Goal: Use online tool/utility: Use online tool/utility

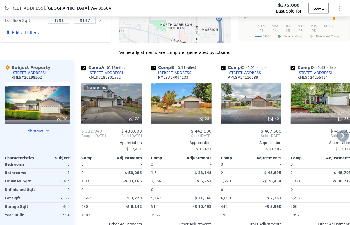
scroll to position [644, 0]
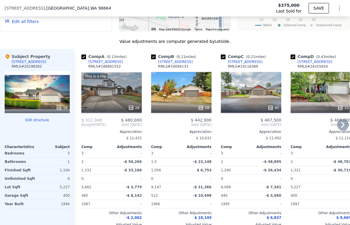
click at [342, 127] on icon at bounding box center [343, 125] width 3 height 6
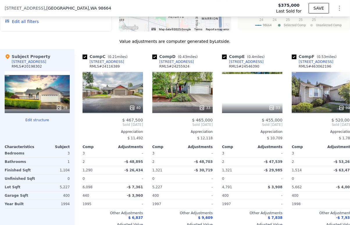
scroll to position [0, 140]
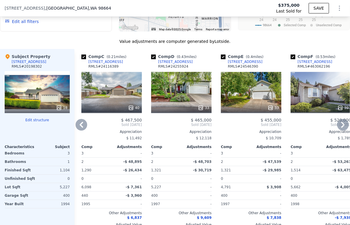
click at [342, 127] on icon at bounding box center [343, 125] width 3 height 6
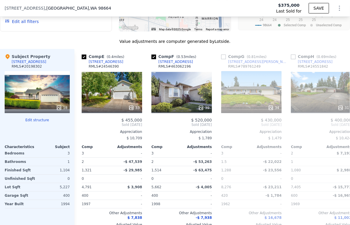
scroll to position [0, 279]
click at [83, 130] on icon at bounding box center [82, 125] width 12 height 12
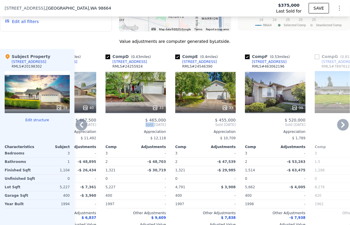
click at [83, 130] on div "Comp A ( 0.13 miles) [STREET_ADDRESS] # 186801552 This is a Flip 28 $ 312,948 $…" at bounding box center [212, 142] width 276 height 187
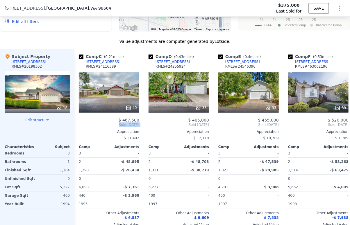
click at [83, 127] on span "Sold [DATE]" at bounding box center [109, 124] width 61 height 5
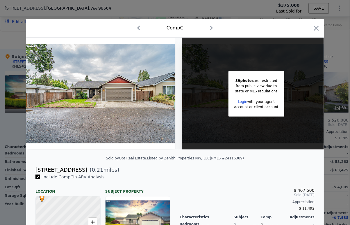
scroll to position [0, 140]
click at [314, 28] on icon "button" at bounding box center [316, 28] width 5 height 5
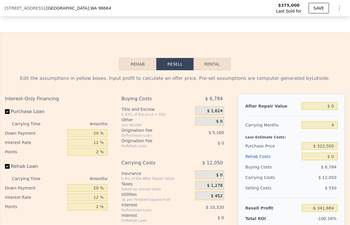
scroll to position [903, 0]
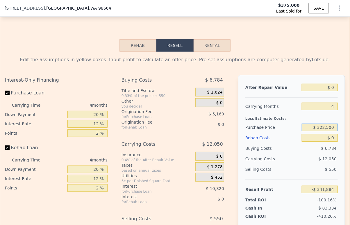
click at [325, 131] on input "$ 322,500" at bounding box center [320, 127] width 36 height 8
type input "$ 300,000"
click at [305, 153] on div "$ 6,784" at bounding box center [320, 148] width 36 height 10
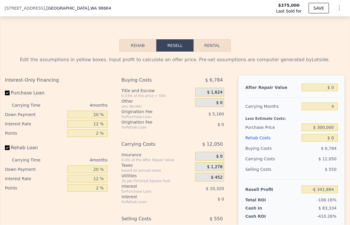
type input "-$ 318,229"
click at [327, 91] on input "$ 0" at bounding box center [320, 87] width 36 height 8
type input "$ 4"
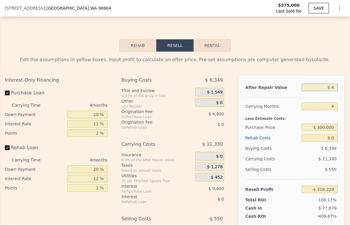
type input "-$ 318,225"
type input "$ 4,600"
type input "-$ 318,186"
type input "$ 460,000"
type input "$ 109,266"
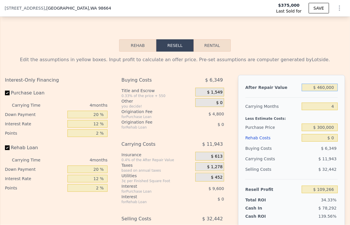
type input "$ 460,000"
click at [289, 143] on div "Rehab Costs" at bounding box center [273, 137] width 54 height 10
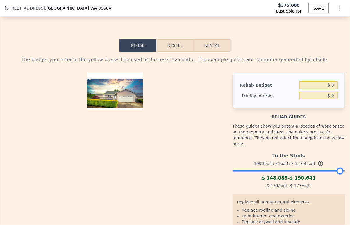
click at [190, 51] on button "Resell" at bounding box center [175, 45] width 37 height 12
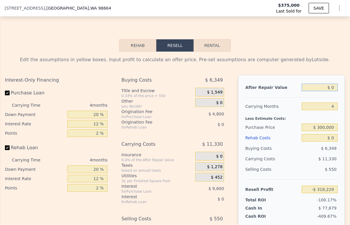
drag, startPoint x: 331, startPoint y: 95, endPoint x: 321, endPoint y: 95, distance: 10.2
click at [321, 91] on input "$ 0" at bounding box center [320, 87] width 36 height 8
type input "$ 46"
type input "-$ 318,225"
type input "$ 46,000"
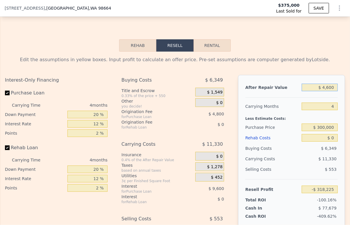
type input "-$ 318,186"
type input "$ 4,600,000"
type input "$ 3,956,720"
type input "$ 460,000"
type input "$ 109,266"
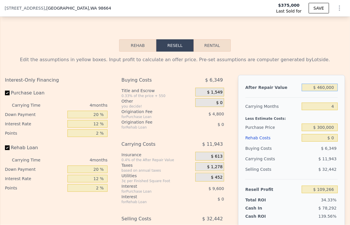
type input "$ 460,000"
click at [331, 141] on input "$ 0" at bounding box center [320, 138] width 36 height 8
type input "$ 60"
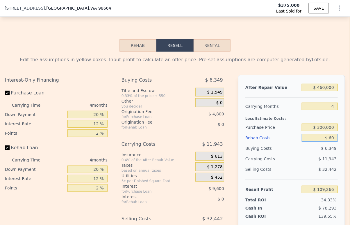
type input "$ 109,260"
type input "$ 600"
type input "$ 109,205"
type input "$ 60,000"
type input "$ 46,386"
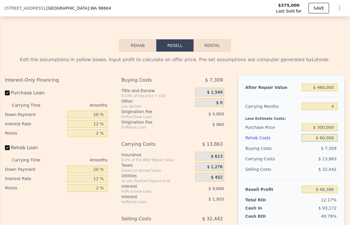
type input "$ 60,000"
click at [307, 164] on div "$ 13,863" at bounding box center [310, 158] width 56 height 10
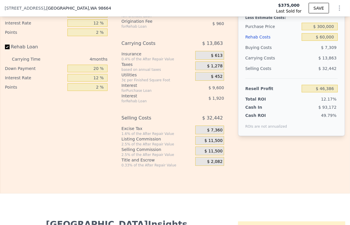
scroll to position [1032, 0]
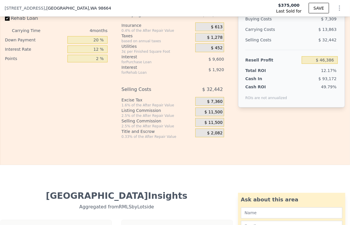
click at [212, 115] on span "$ 11,500" at bounding box center [214, 111] width 18 height 5
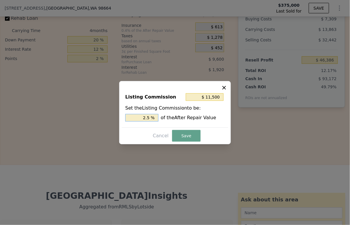
drag, startPoint x: 146, startPoint y: 117, endPoint x: 142, endPoint y: 117, distance: 4.1
click at [142, 117] on input "2.5 %" at bounding box center [141, 118] width 33 height 8
type input "$ 6,900"
type input "1.5 %"
click at [188, 134] on button "Save" at bounding box center [186, 136] width 29 height 12
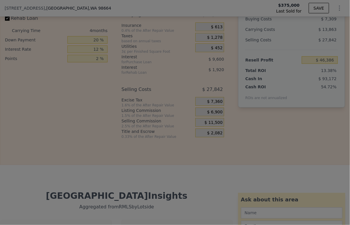
type input "$ 50,986"
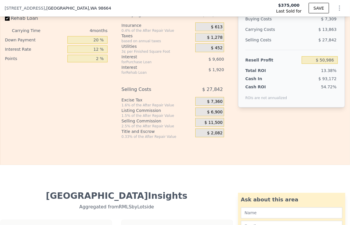
scroll to position [903, 0]
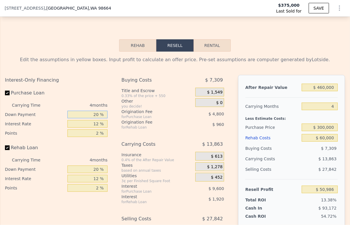
click at [93, 118] on input "20 %" at bounding box center [87, 115] width 40 height 8
type input "10 %"
type input "$ 49,186"
type input "10 %"
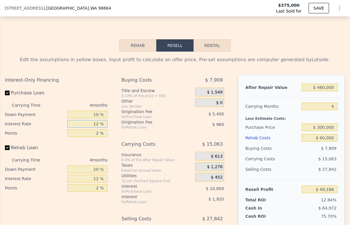
click at [89, 127] on input "12 %" at bounding box center [87, 124] width 40 height 8
type input "9 %"
type input "$ 51,886"
type input "9 %"
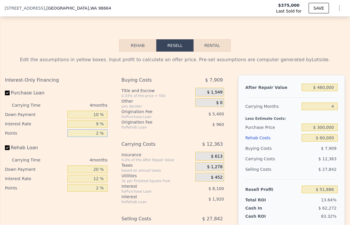
click at [90, 137] on input "2 %" at bounding box center [87, 133] width 40 height 8
type input "13.5 %"
type input "$ 20,836"
click at [93, 137] on input "13.5 %" at bounding box center [87, 133] width 40 height 8
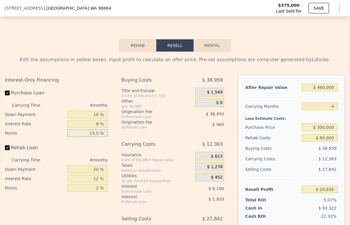
click at [93, 137] on input "13.5 %" at bounding box center [87, 133] width 40 height 8
type input "1 %"
type input "$ 54,586"
type input "1.5 %"
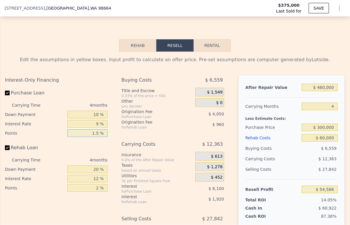
type input "$ 53,236"
type input "1.5 %"
click at [92, 173] on input "20 %" at bounding box center [87, 169] width 40 height 8
type input "1 %"
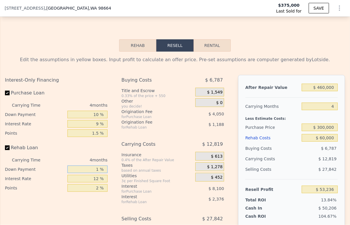
type input "$ 52,552"
type input "10 %"
type input "$ 52,876"
type input "10 %"
click at [93, 182] on input "12 %" at bounding box center [87, 179] width 40 height 8
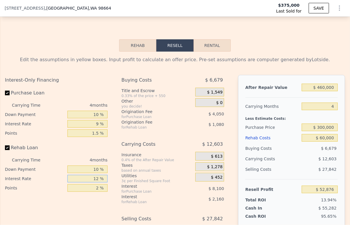
click at [93, 182] on input "12 %" at bounding box center [87, 179] width 40 height 8
type input "9 %"
type input "$ 53,416"
type input "9 %"
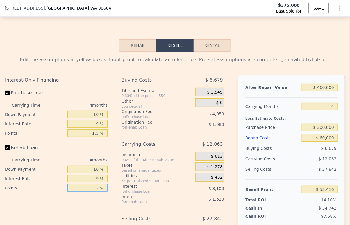
click at [93, 191] on input "2 %" at bounding box center [87, 188] width 40 height 8
type input "1. %"
type input "$ 53,956"
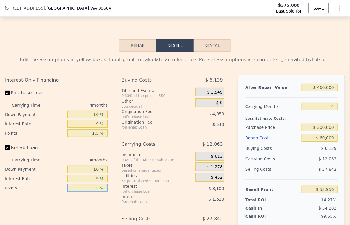
type input "1.5 %"
type input "$ 53,686"
type input "1.5 %"
click at [116, 197] on div "Interest-Only Financing Purchase Loan Carrying Time 4 months Down Payment 10 % …" at bounding box center [175, 171] width 340 height 193
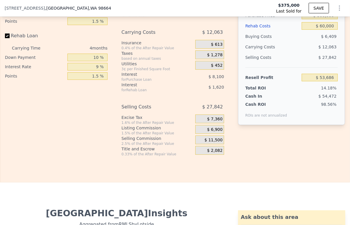
scroll to position [1032, 0]
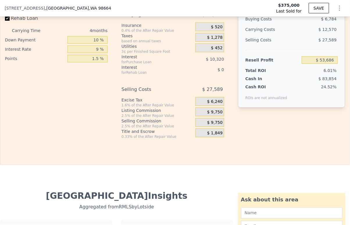
type input "$ 390,000"
type input "$ 0"
type input "$ 20,557"
